Goal: Information Seeking & Learning: Learn about a topic

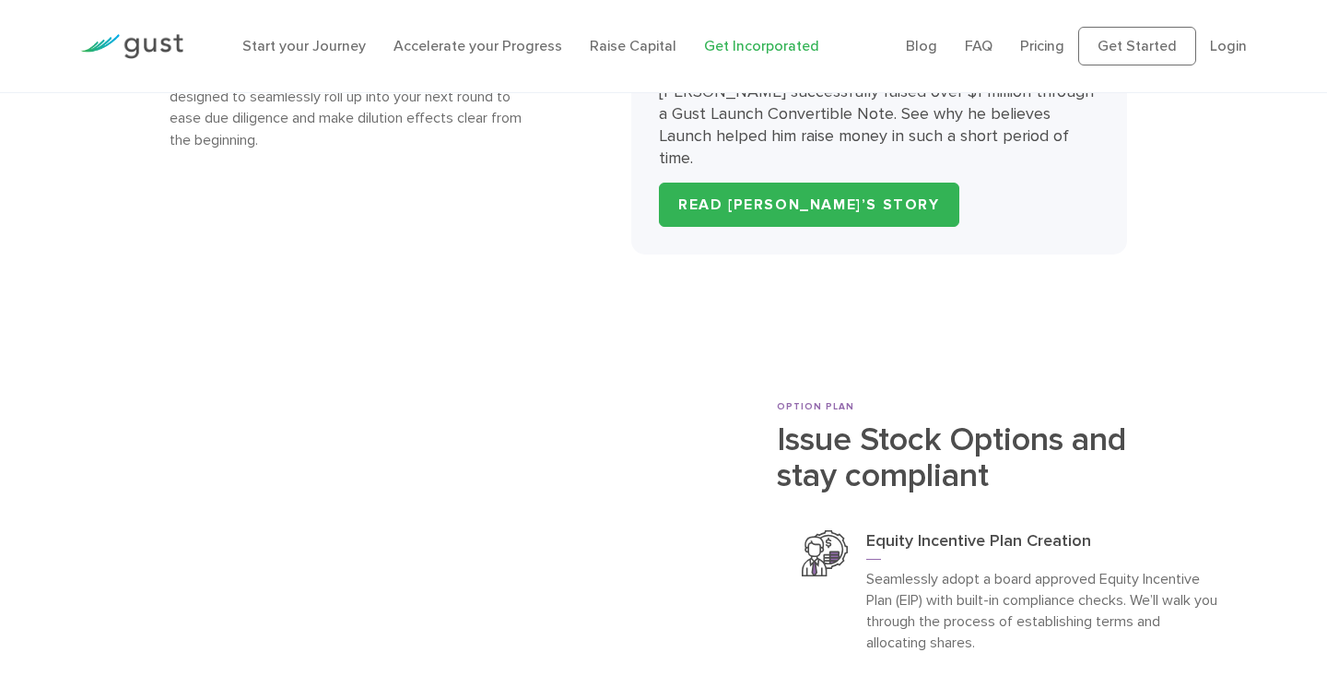
scroll to position [5482, 0]
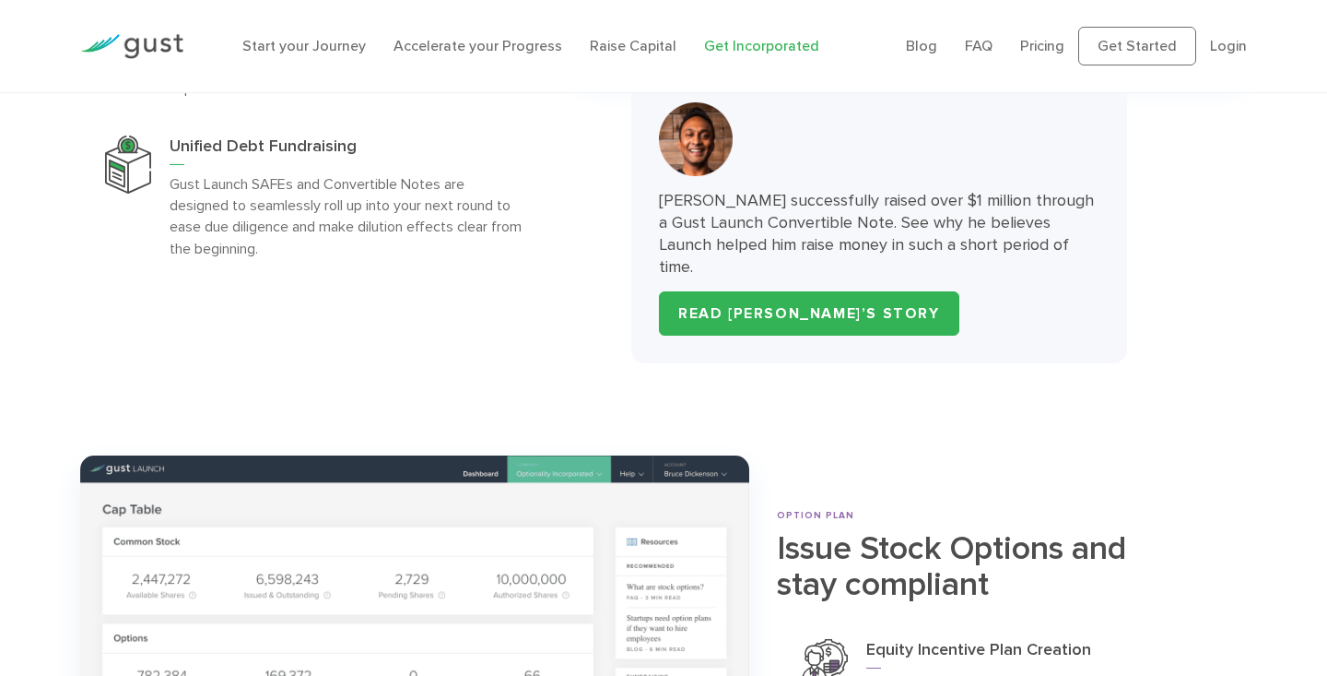
click at [170, 41] on img at bounding box center [131, 46] width 103 height 25
click at [1049, 50] on link "Pricing" at bounding box center [1042, 46] width 44 height 18
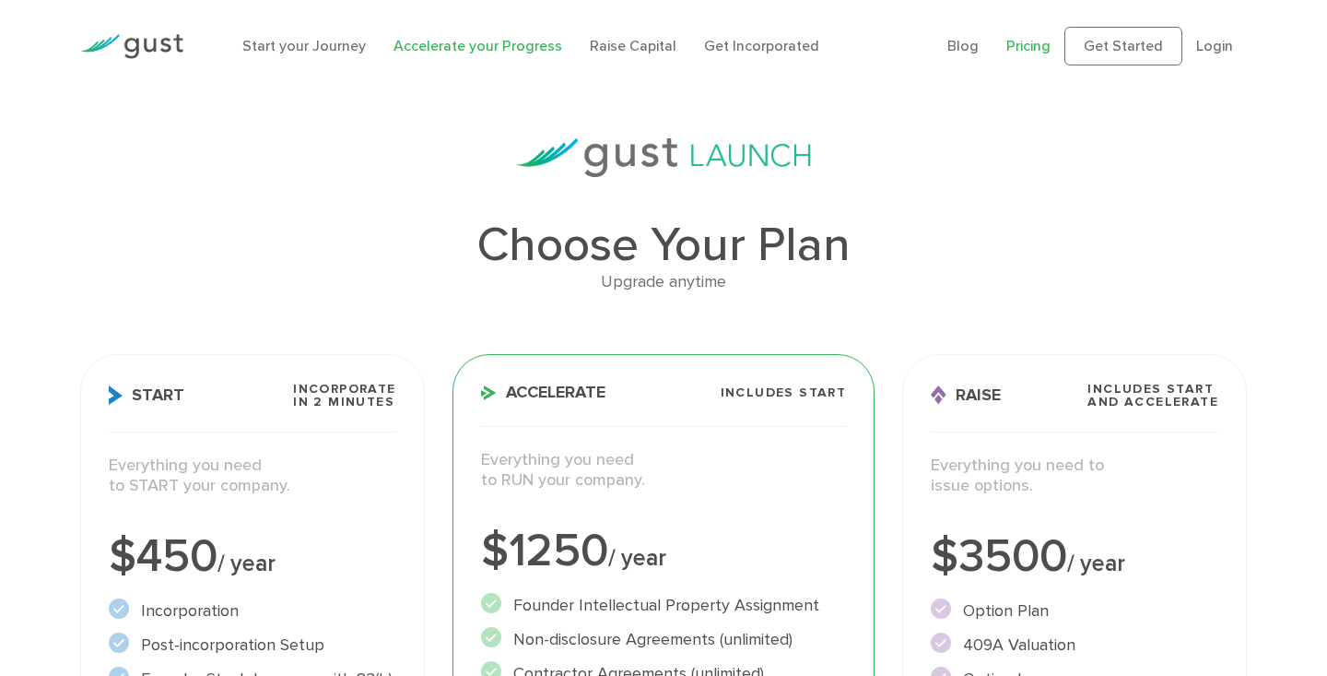
click at [497, 48] on link "Accelerate your Progress" at bounding box center [478, 46] width 169 height 18
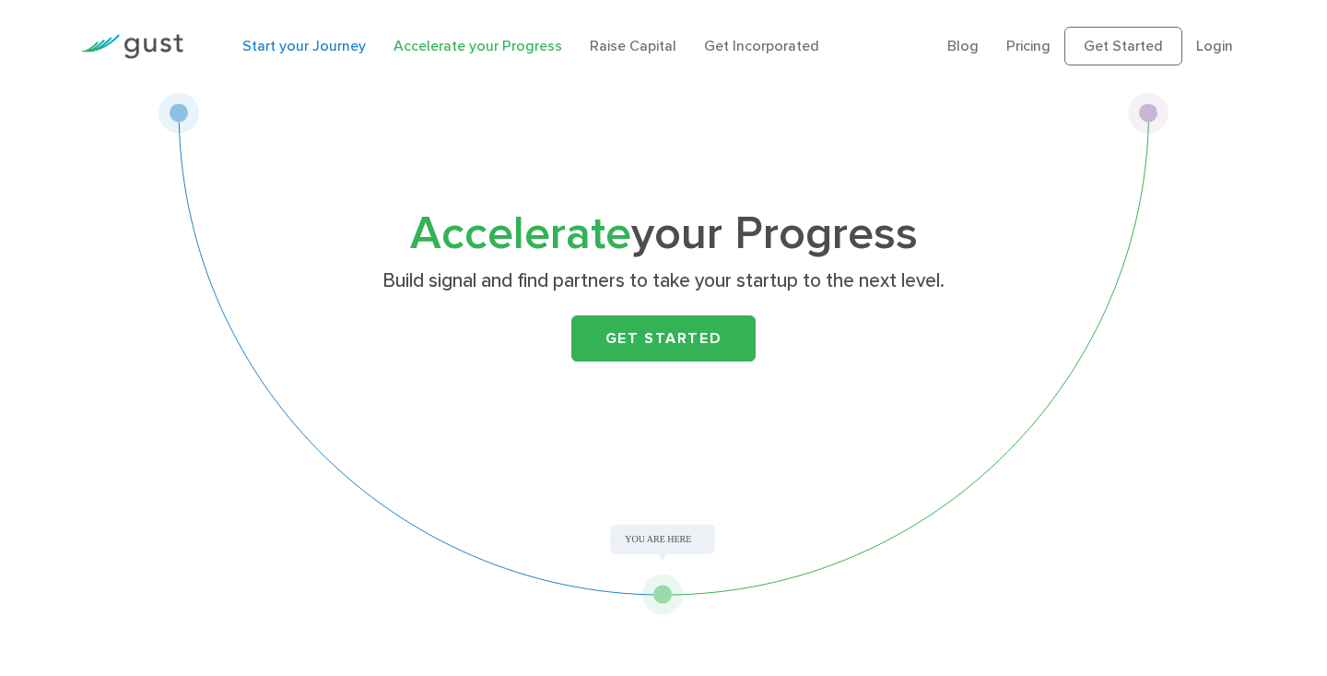
click at [309, 49] on link "Start your Journey" at bounding box center [304, 46] width 124 height 18
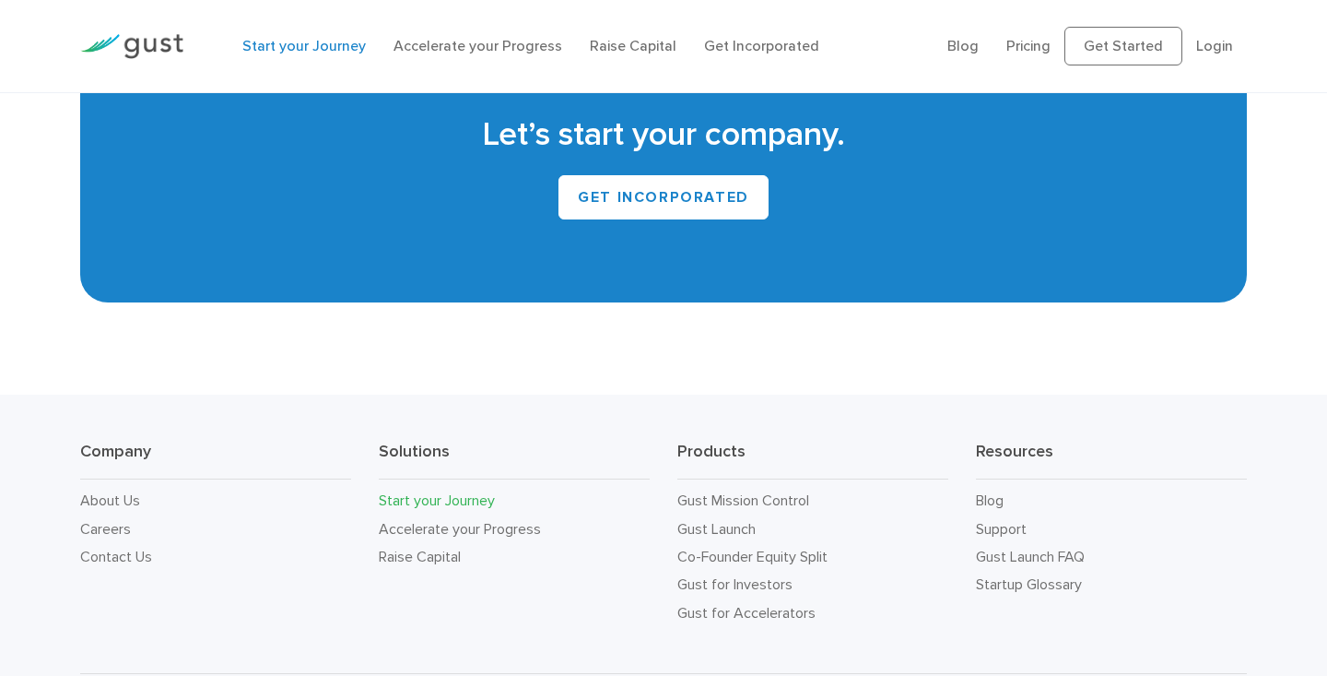
scroll to position [3510, 0]
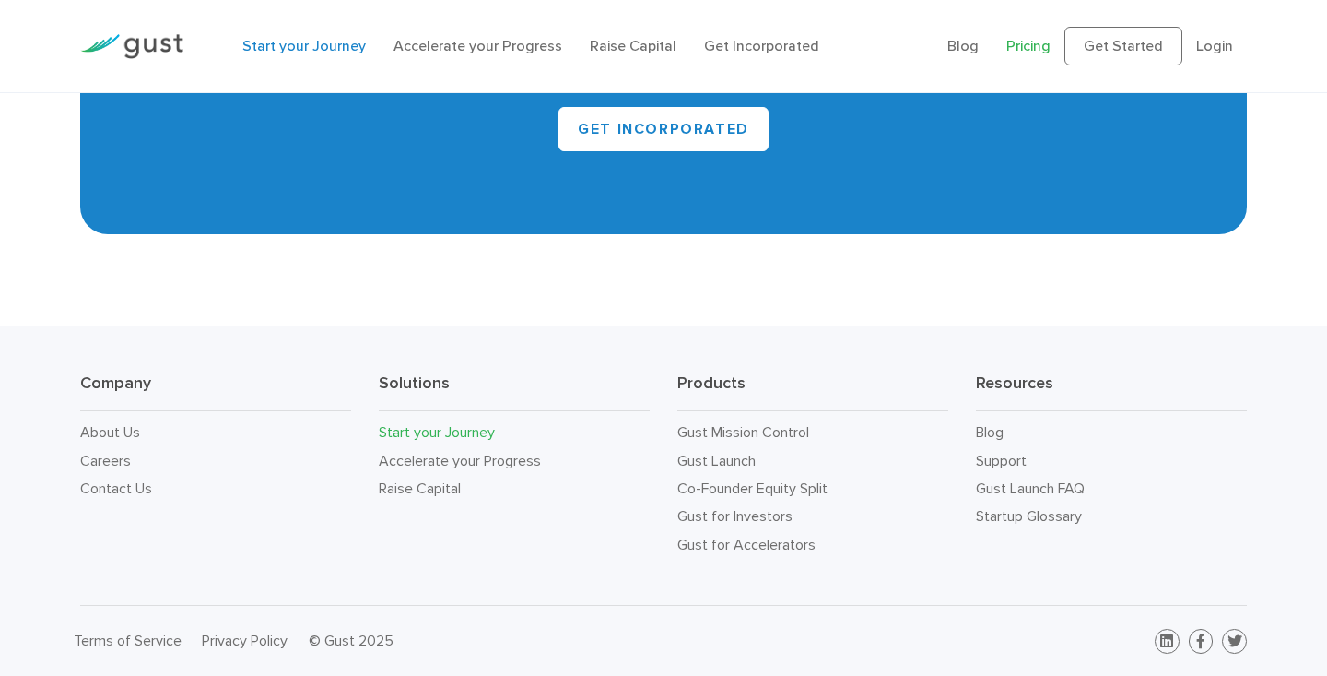
click at [1032, 45] on link "Pricing" at bounding box center [1029, 46] width 44 height 18
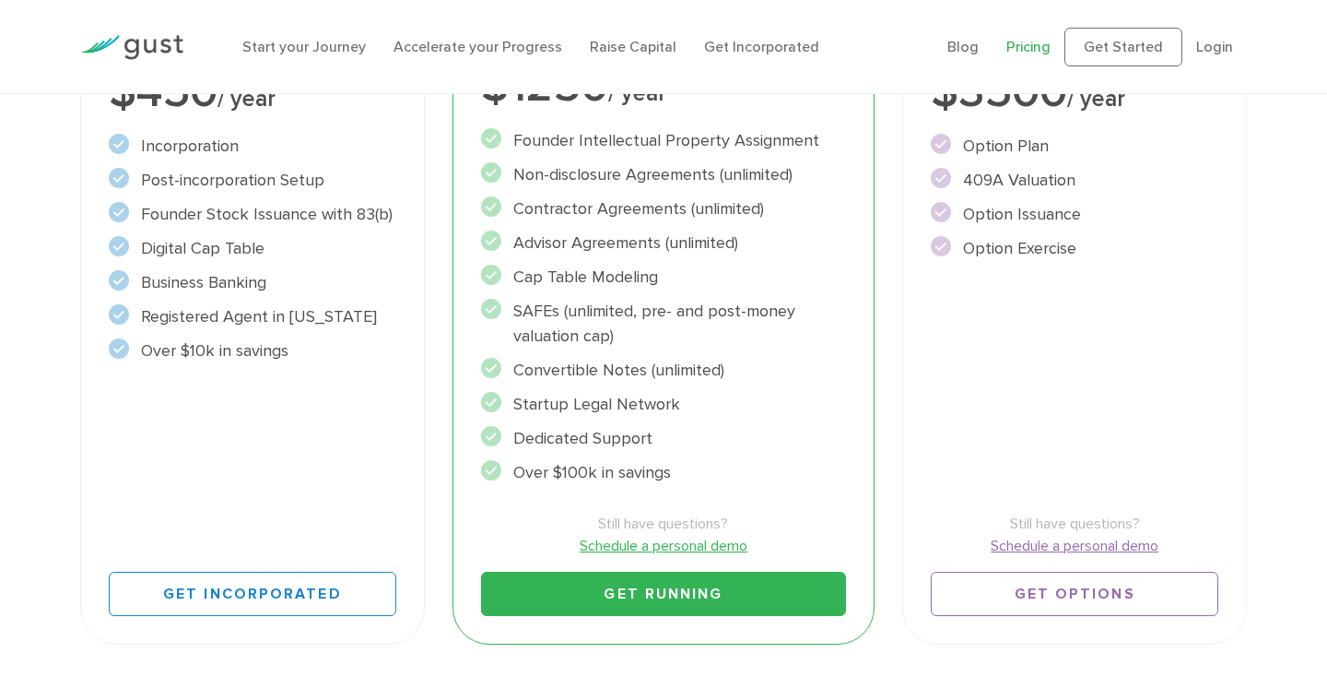
scroll to position [322, 0]
